Goal: Obtain resource: Obtain resource

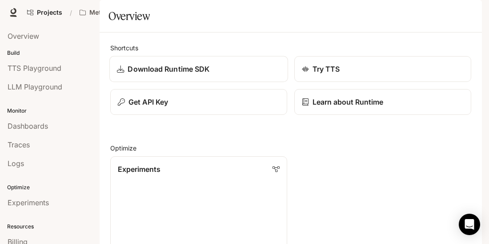
click at [166, 74] on p "Download Runtime SDK" at bounding box center [169, 69] width 82 height 11
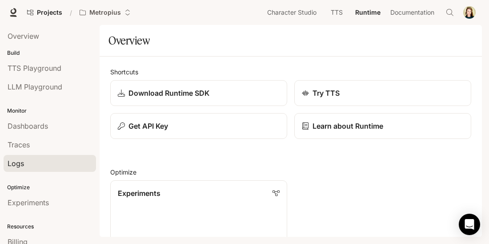
scroll to position [61, 0]
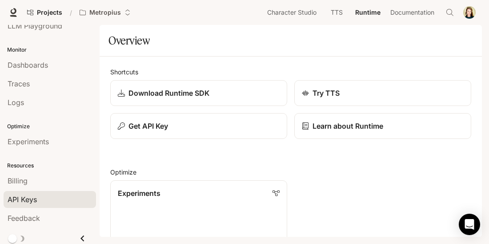
click at [29, 194] on span "API Keys" at bounding box center [22, 199] width 29 height 11
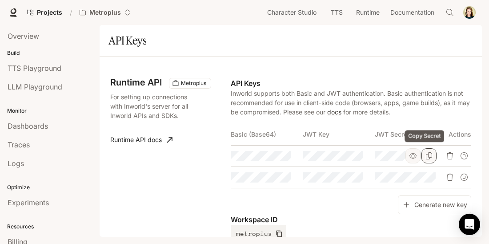
click at [428, 154] on icon "Copy Secret" at bounding box center [429, 155] width 7 height 7
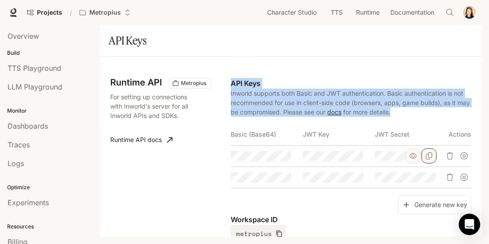
drag, startPoint x: 407, startPoint y: 110, endPoint x: 231, endPoint y: 85, distance: 177.9
click at [231, 85] on div "API Keys Inworld supports both Basic and JWT authentication. Basic authenticati…" at bounding box center [351, 160] width 241 height 165
copy div "API Keys Inworld supports both Basic and JWT authentication. Basic authenticati…"
click at [231, 85] on p "API Keys" at bounding box center [351, 83] width 241 height 11
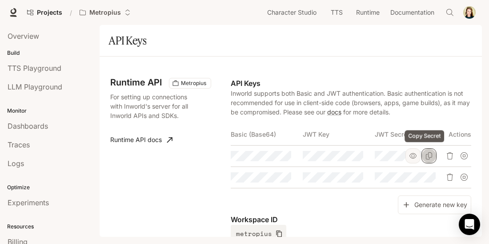
click at [426, 154] on icon "Copy Secret" at bounding box center [429, 155] width 7 height 7
